Goal: Obtain resource: Download file/media

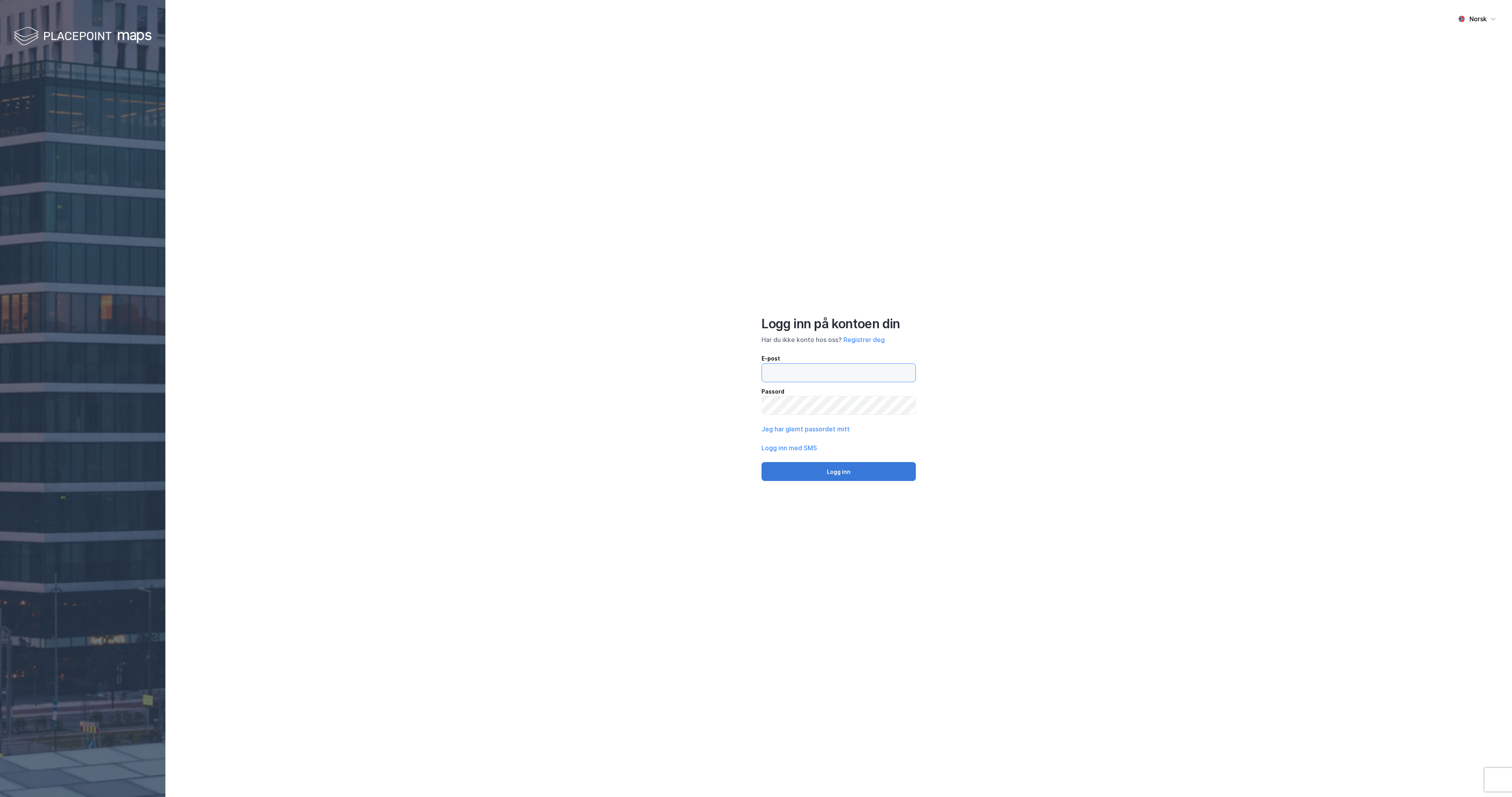
type input "[EMAIL_ADDRESS][DOMAIN_NAME]"
click at [851, 476] on button "Logg inn" at bounding box center [838, 472] width 154 height 19
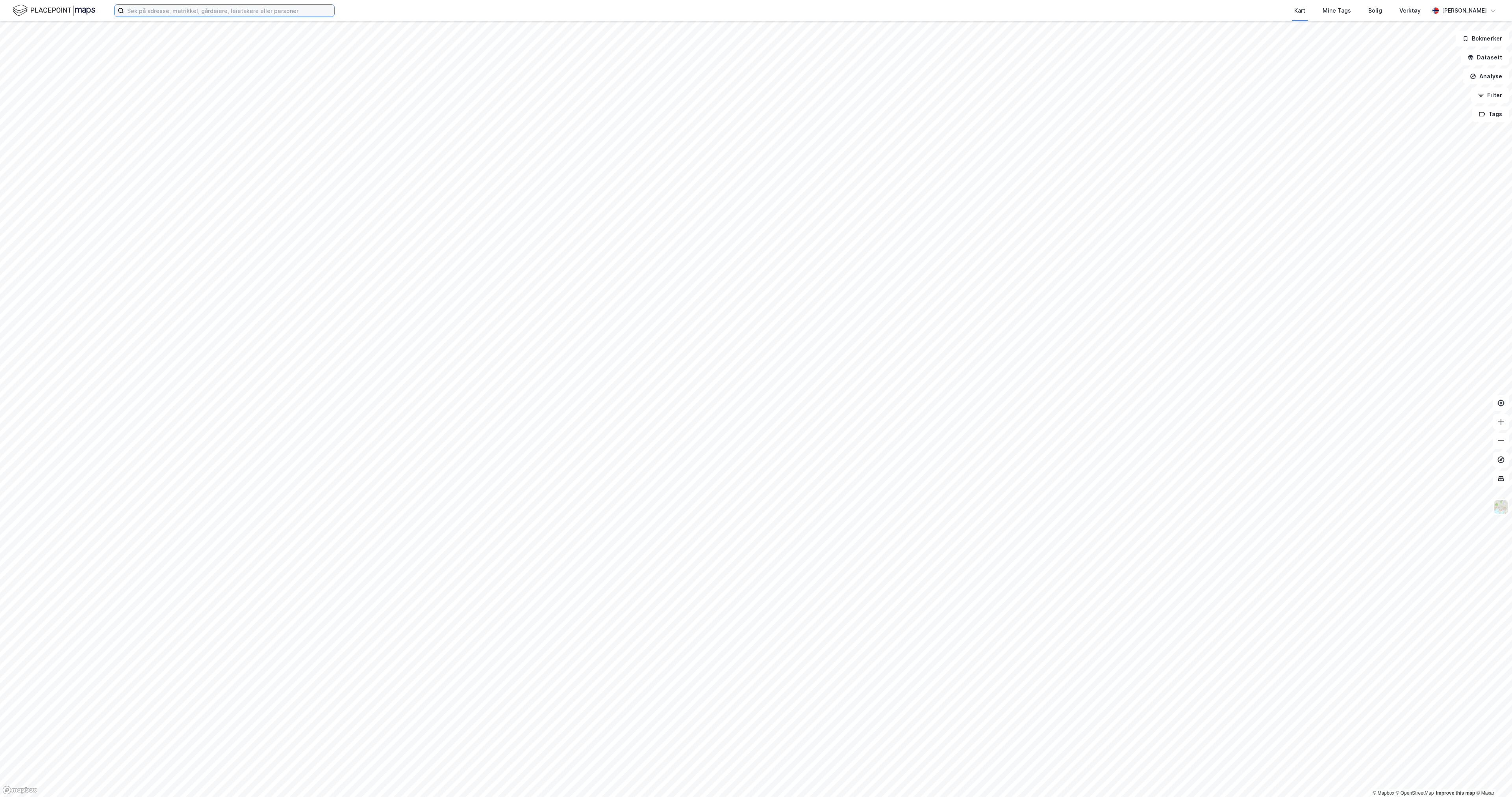
click at [150, 9] on input at bounding box center [229, 11] width 210 height 12
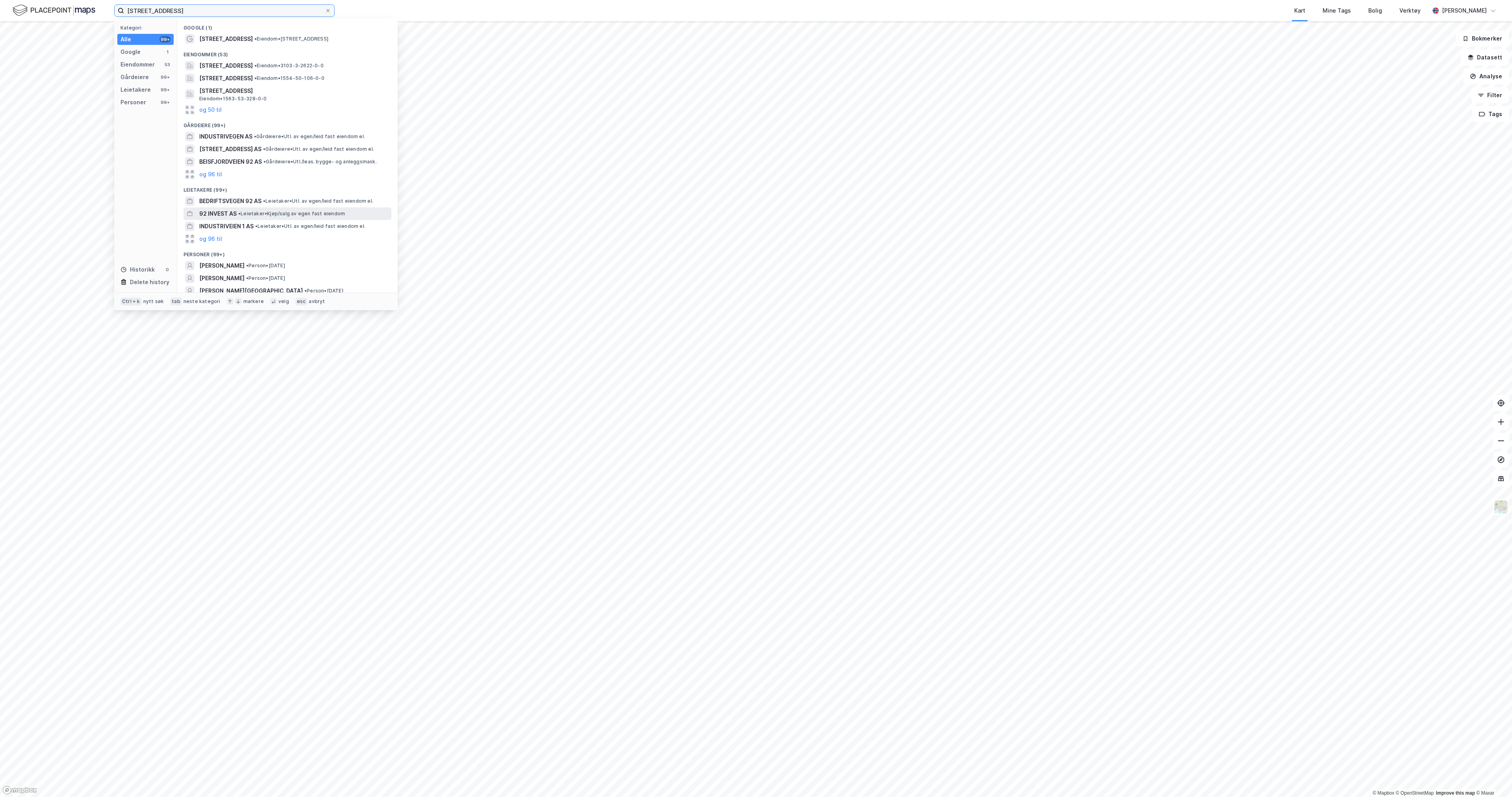
scroll to position [18, 0]
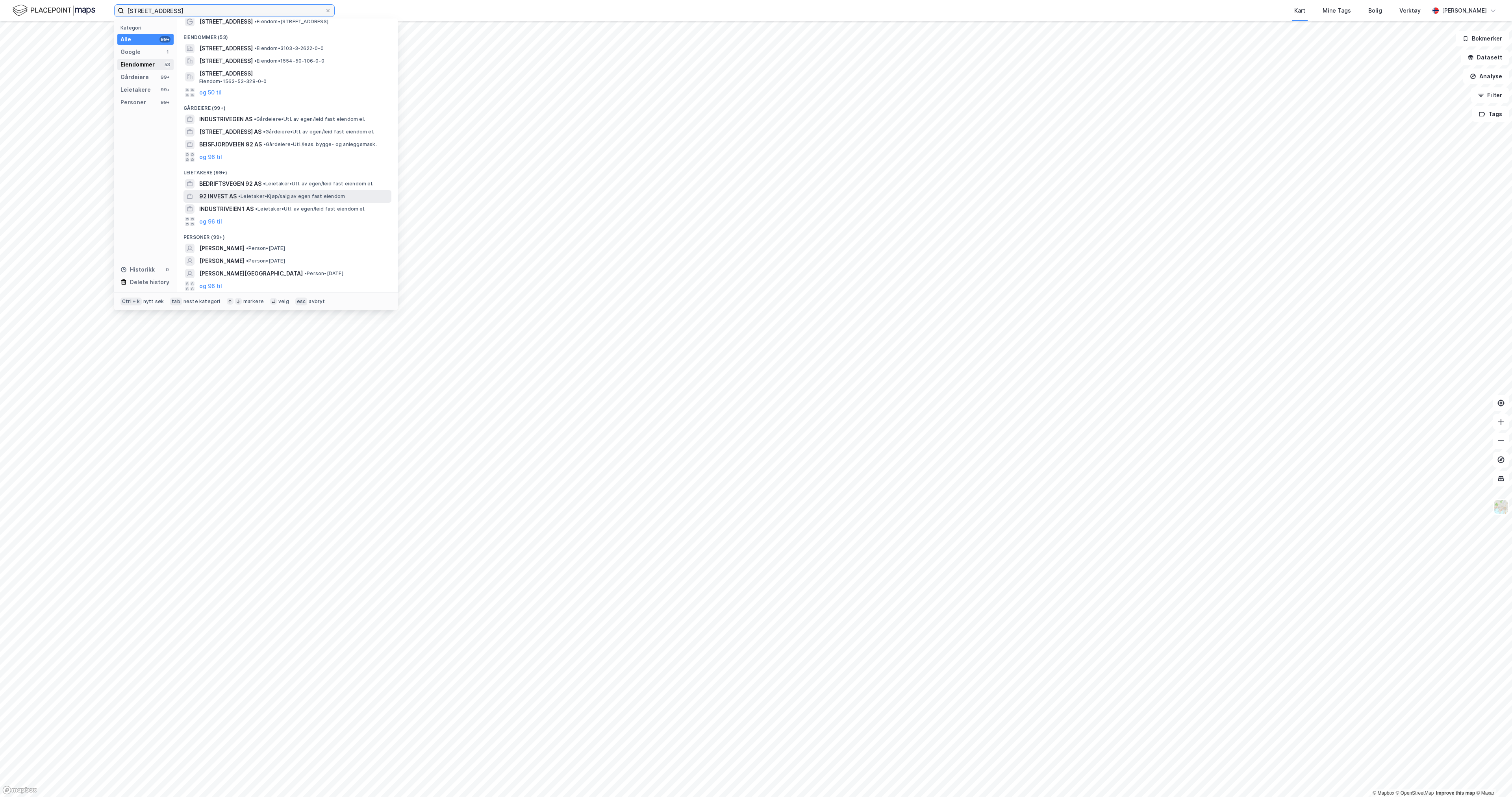
type input "[STREET_ADDRESS]"
click at [138, 67] on div "Eiendommer" at bounding box center [137, 65] width 34 height 9
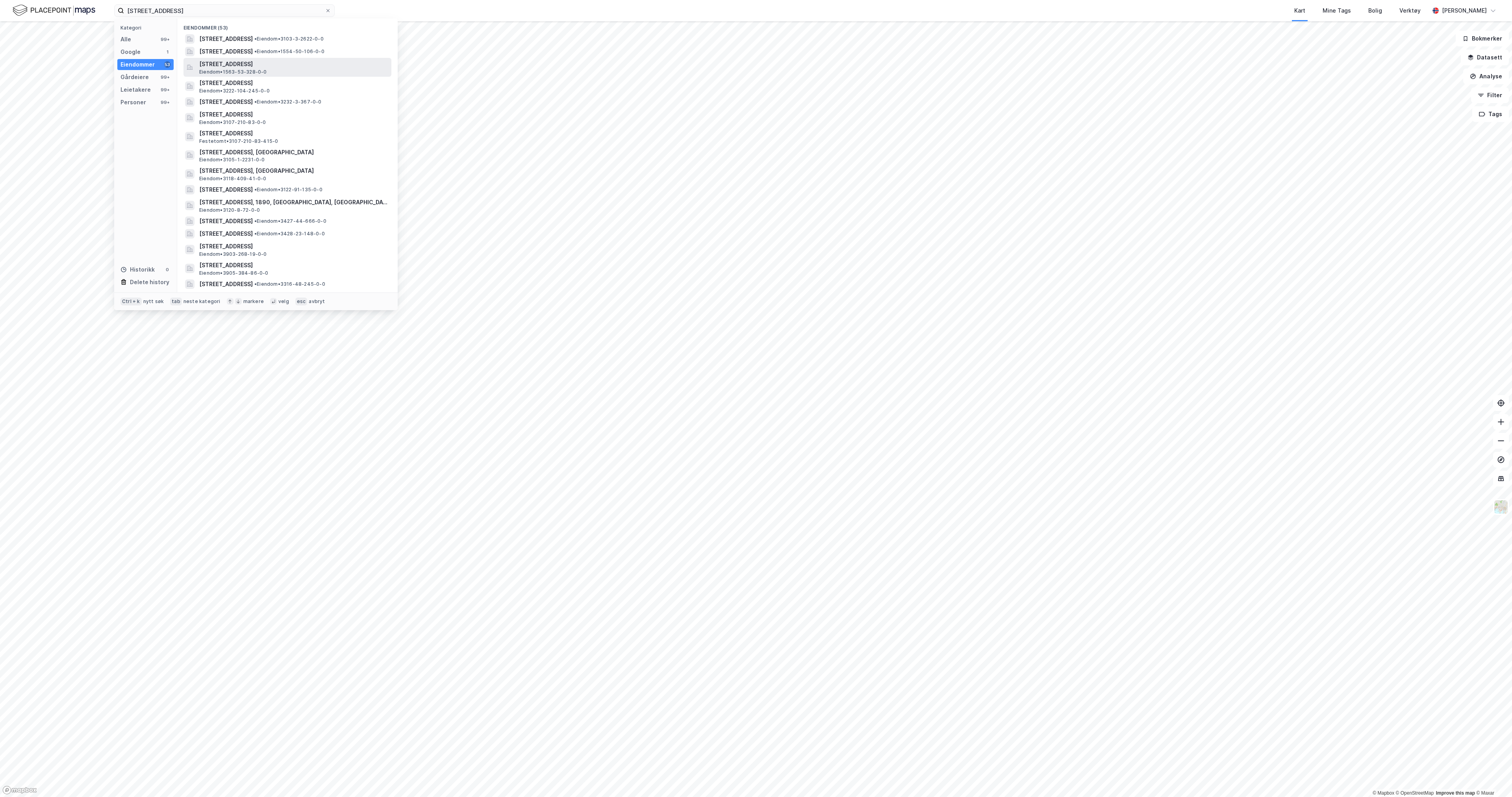
click at [238, 66] on span "[STREET_ADDRESS]" at bounding box center [293, 64] width 189 height 9
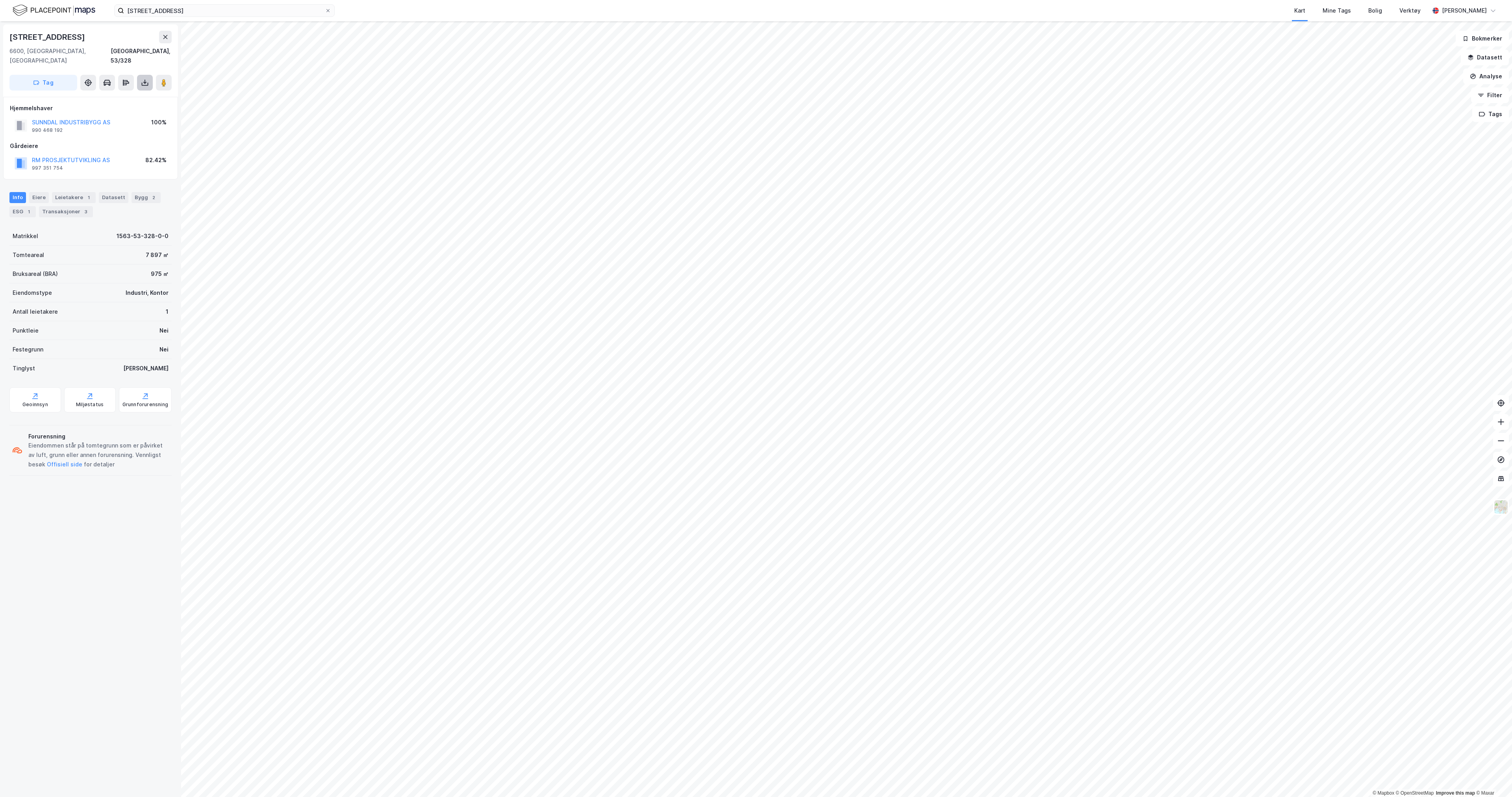
click at [142, 78] on button at bounding box center [144, 82] width 16 height 16
click at [145, 92] on div "Last ned grunnbok" at bounding box center [110, 98] width 84 height 12
